Goal: Book appointment/travel/reservation

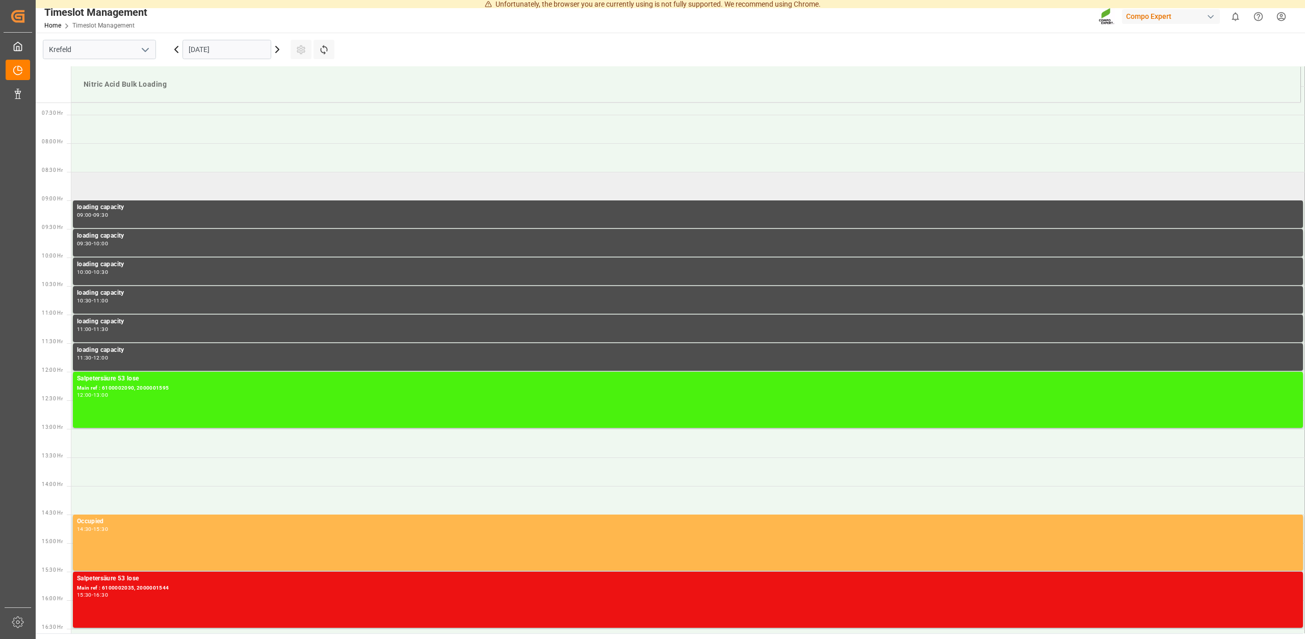
scroll to position [413, 0]
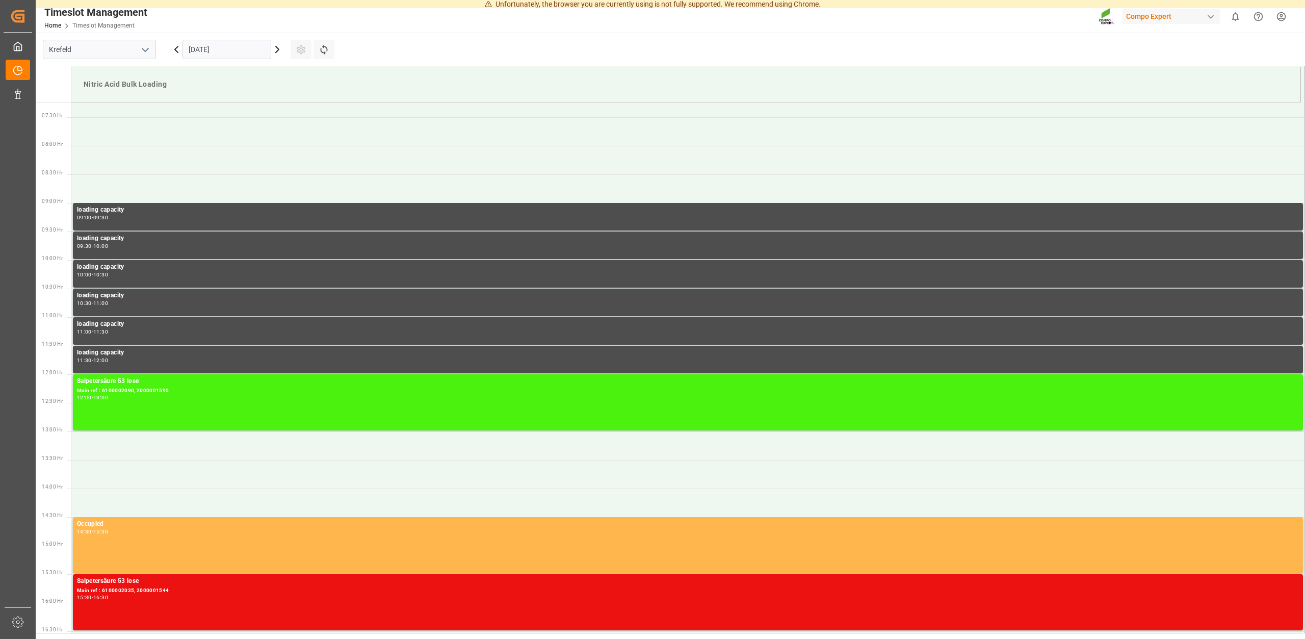
click at [177, 47] on icon at bounding box center [176, 49] width 3 height 6
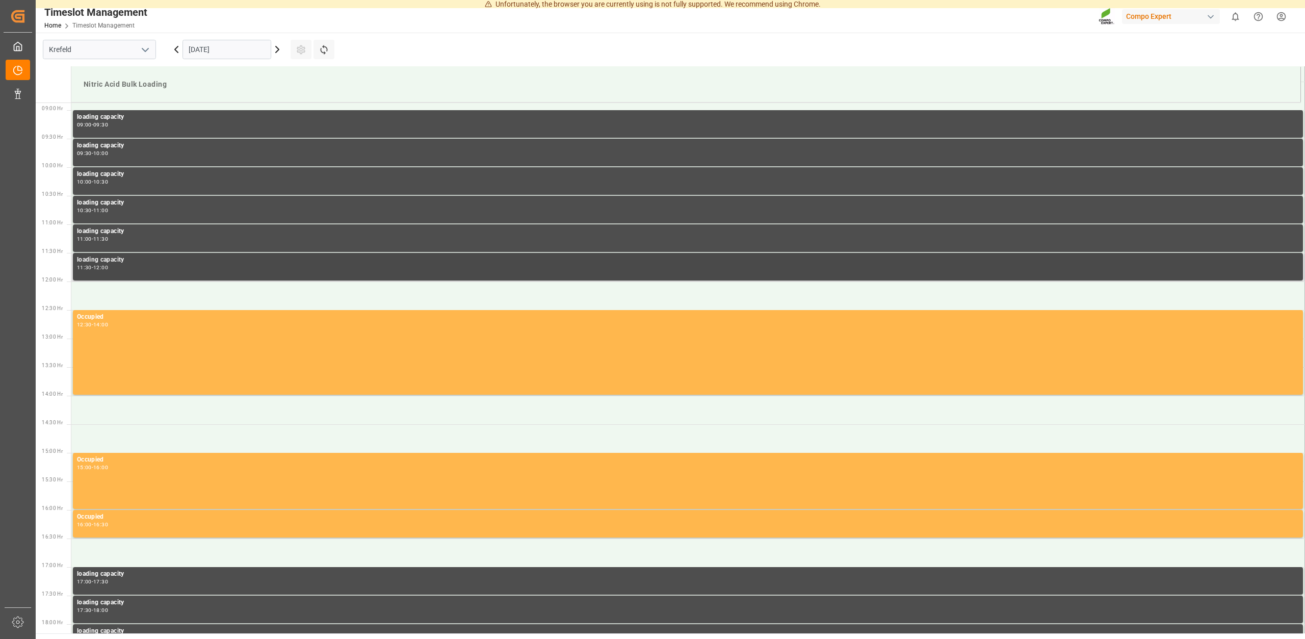
scroll to position [507, 0]
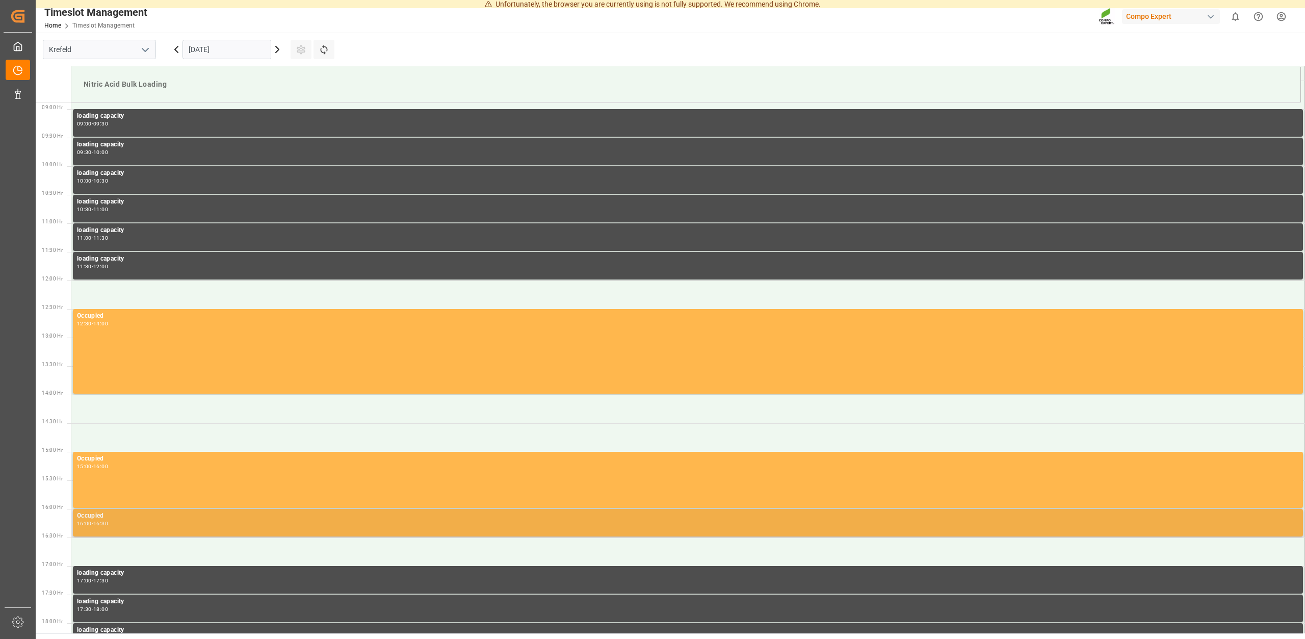
click at [128, 526] on div "16:00 - 16:30" at bounding box center [688, 524] width 1222 height 6
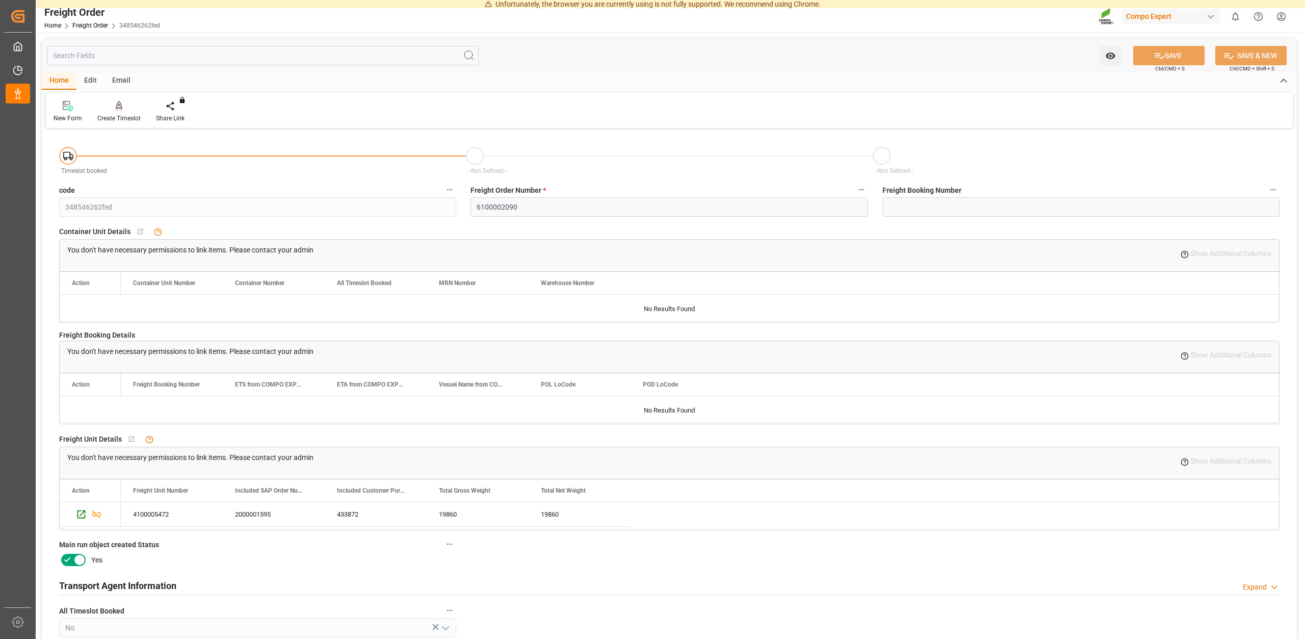
scroll to position [111, 0]
